Goal: Book appointment/travel/reservation

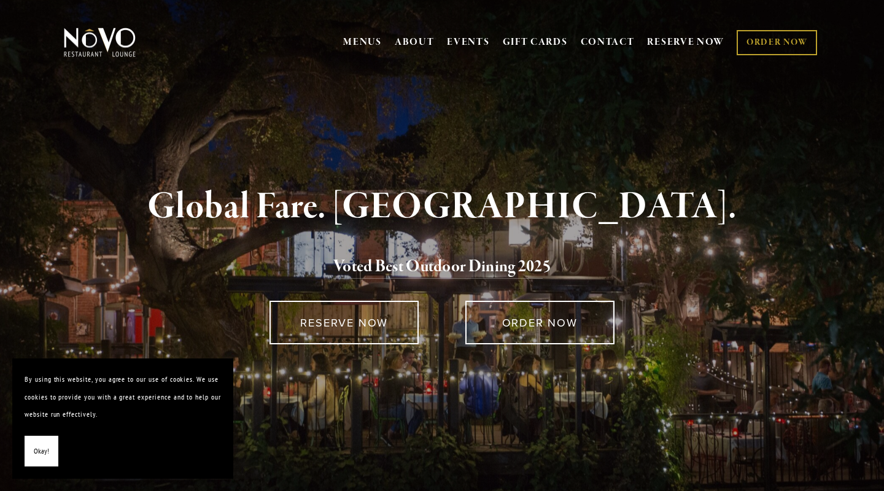
scroll to position [2, 0]
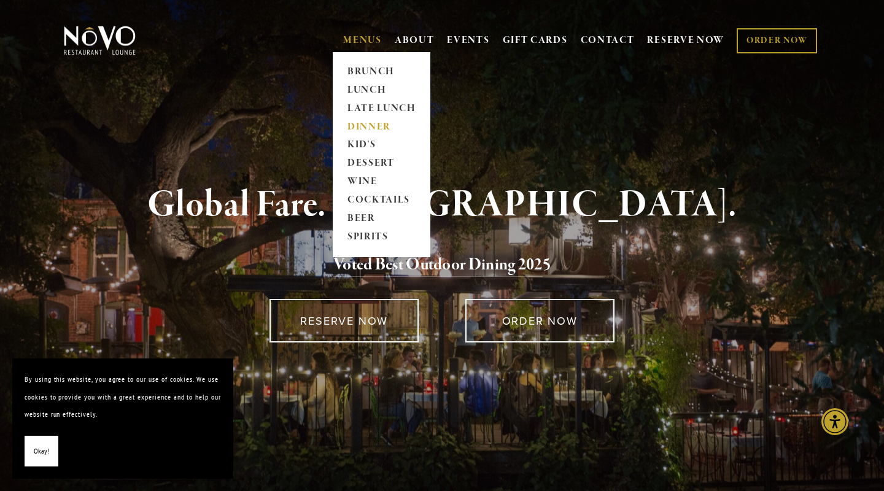
click at [362, 124] on link "DINNER" at bounding box center [381, 127] width 77 height 18
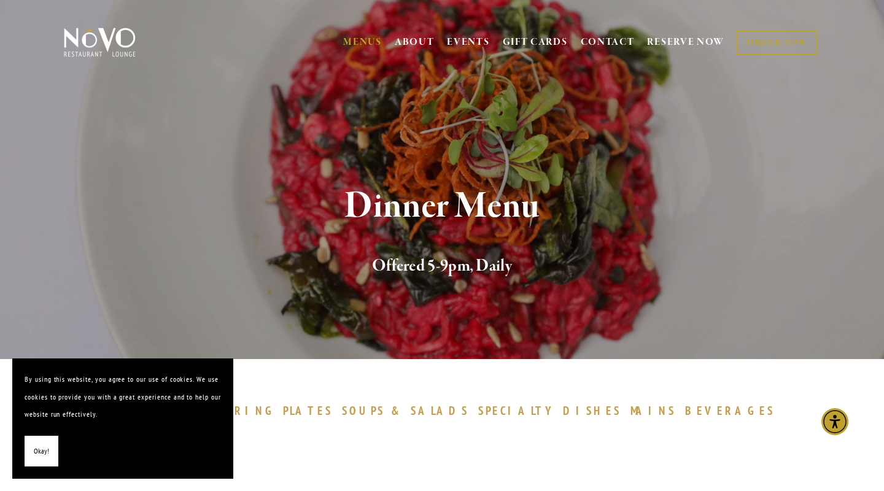
click at [41, 452] on span "Okay!" at bounding box center [41, 452] width 15 height 18
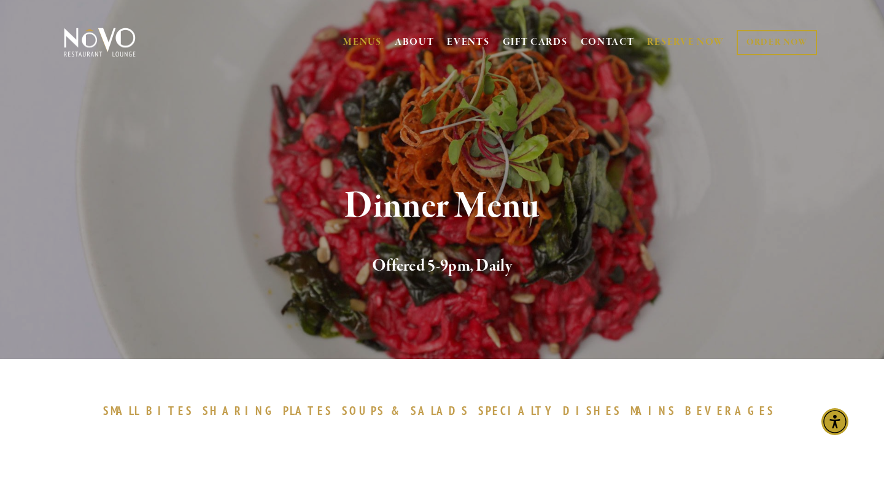
click at [684, 40] on link "RESERVE NOW" at bounding box center [685, 42] width 77 height 23
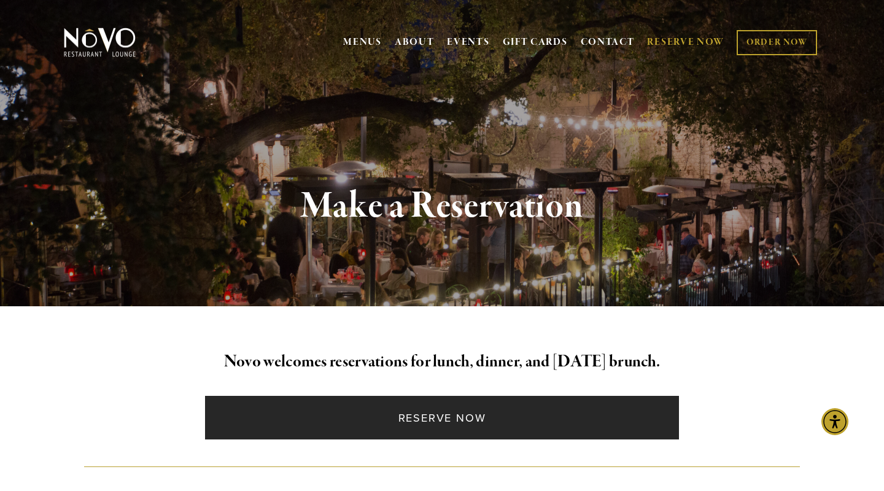
click at [443, 433] on link "Reserve Now" at bounding box center [441, 418] width 473 height 44
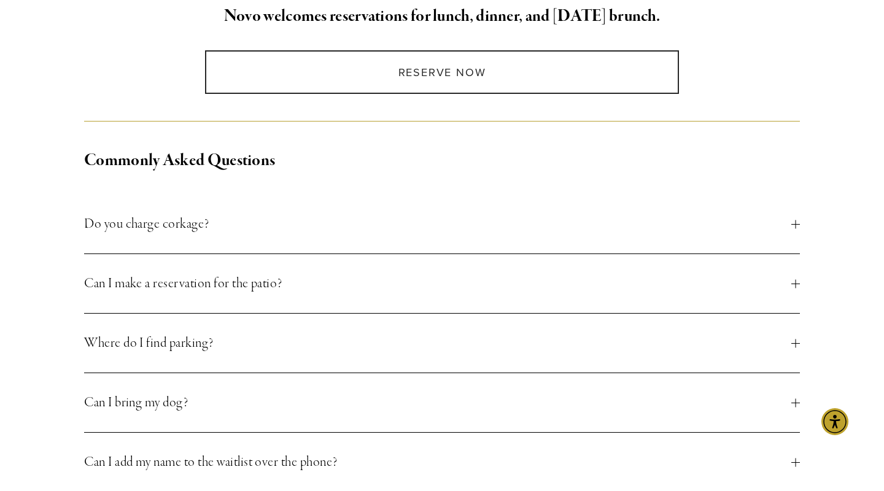
scroll to position [374, 0]
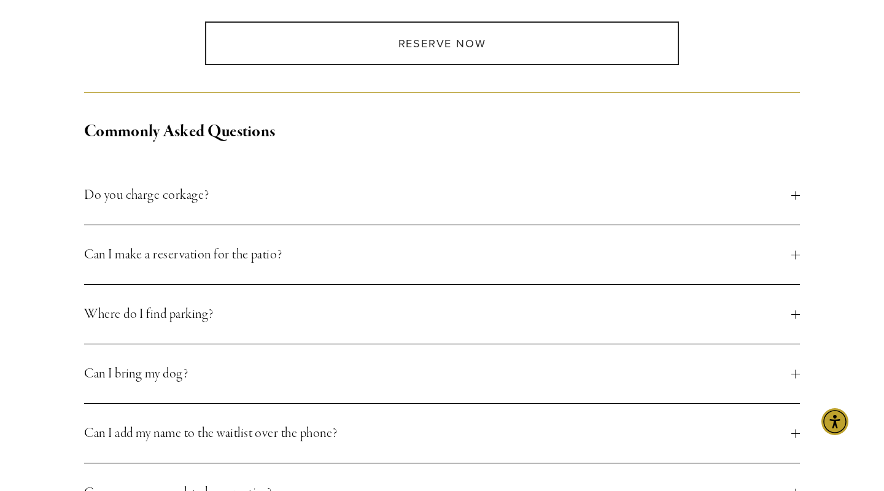
click at [196, 193] on span "Do you charge corkage?" at bounding box center [437, 195] width 707 height 22
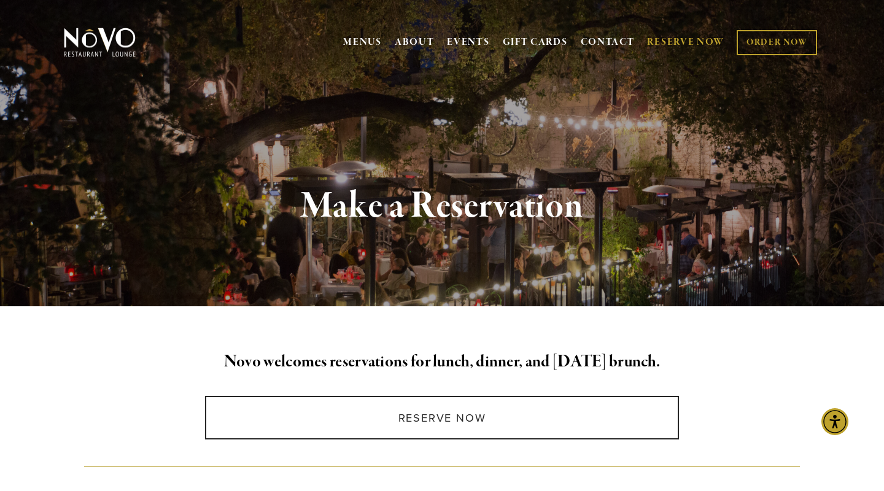
scroll to position [0, 0]
